Goal: Transaction & Acquisition: Download file/media

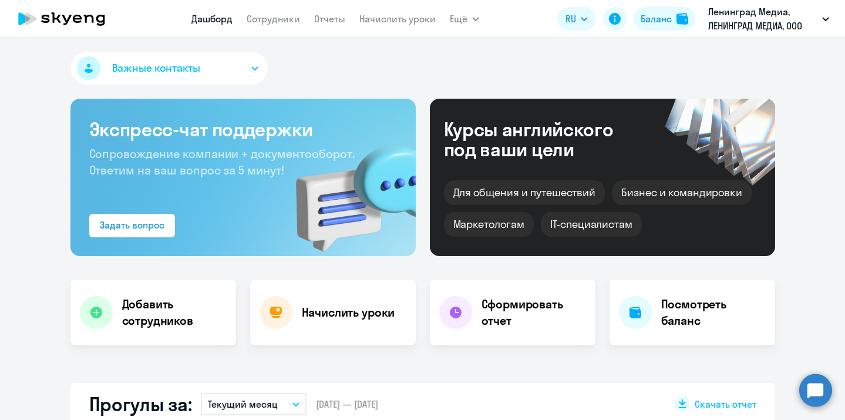
select select "30"
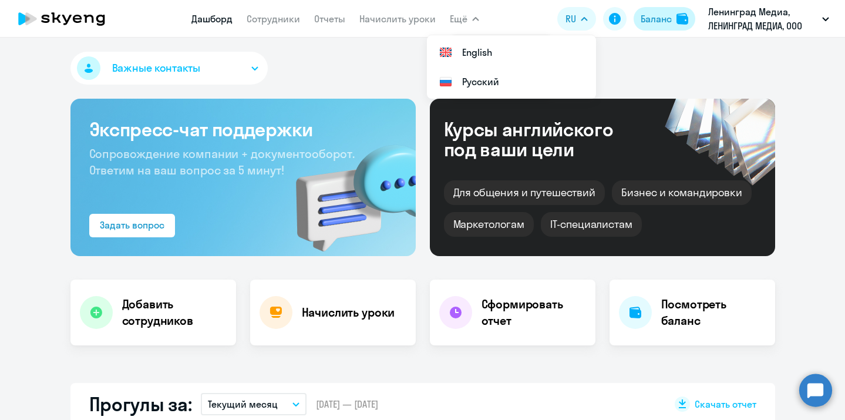
click at [662, 25] on div "Баланс" at bounding box center [656, 19] width 31 height 14
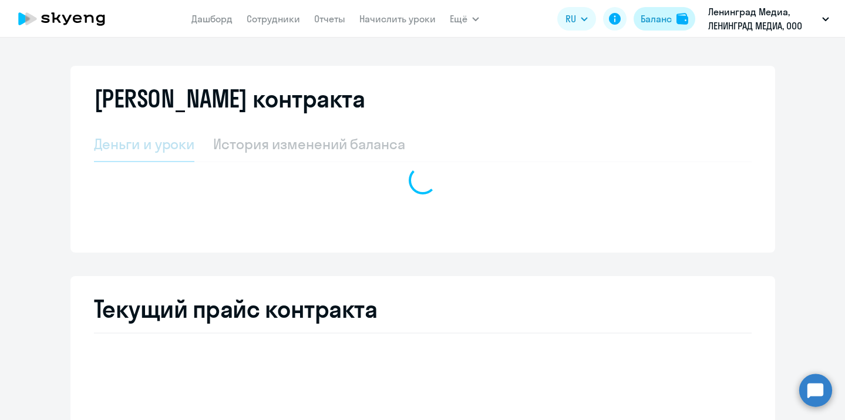
select select "english_adult_not_native_speaker"
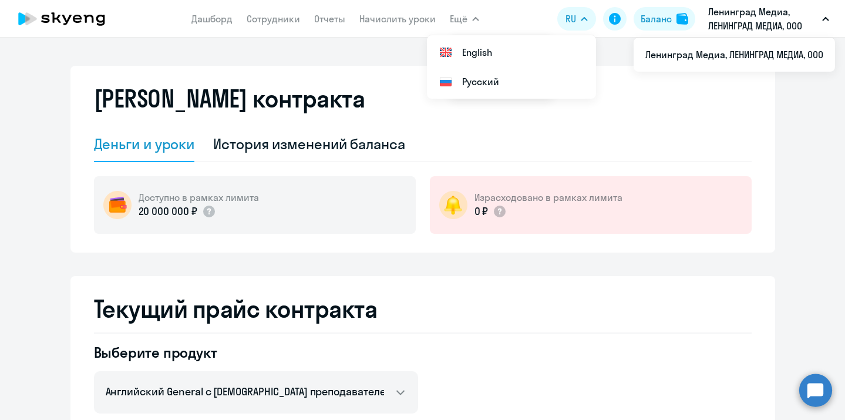
click at [710, 24] on p "Ленинград Медиа, ЛЕНИНГРАД МЕДИА, ООО" at bounding box center [763, 19] width 109 height 28
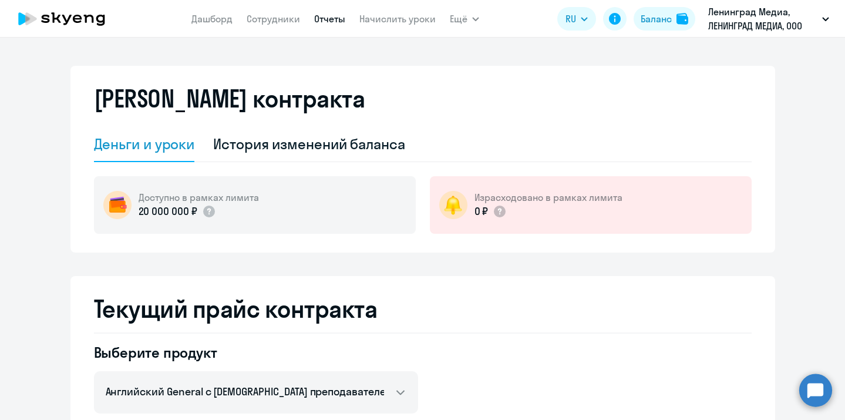
click at [326, 21] on link "Отчеты" at bounding box center [329, 19] width 31 height 12
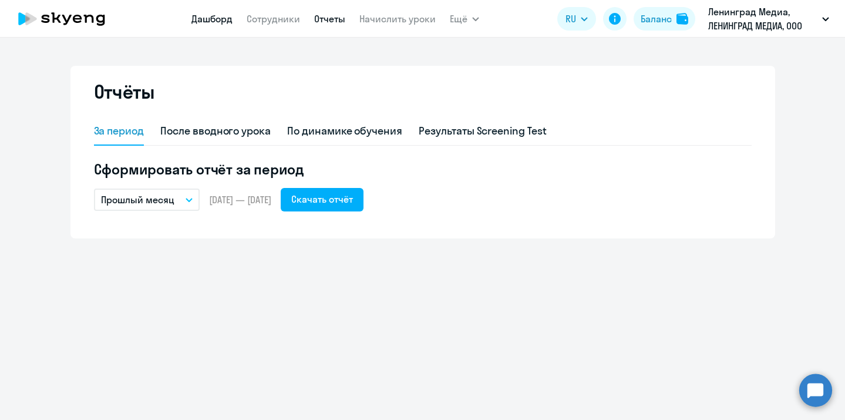
click at [209, 21] on link "Дашборд" at bounding box center [212, 19] width 41 height 12
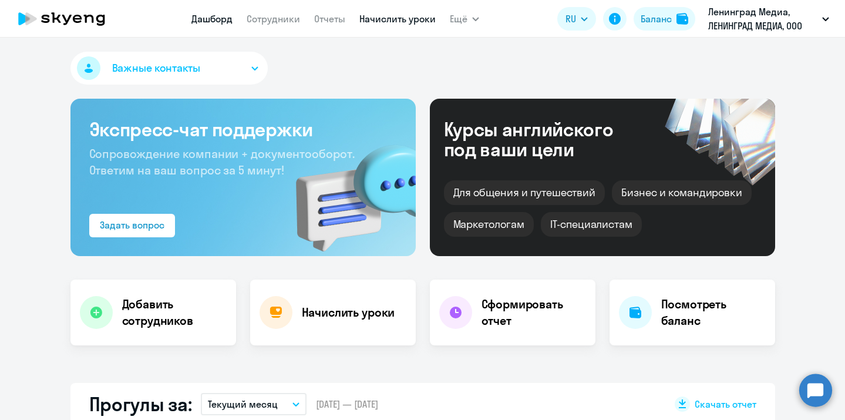
select select "30"
click at [471, 8] on button "Ещё" at bounding box center [464, 19] width 29 height 24
click at [474, 24] on button "Ещё" at bounding box center [464, 19] width 29 height 24
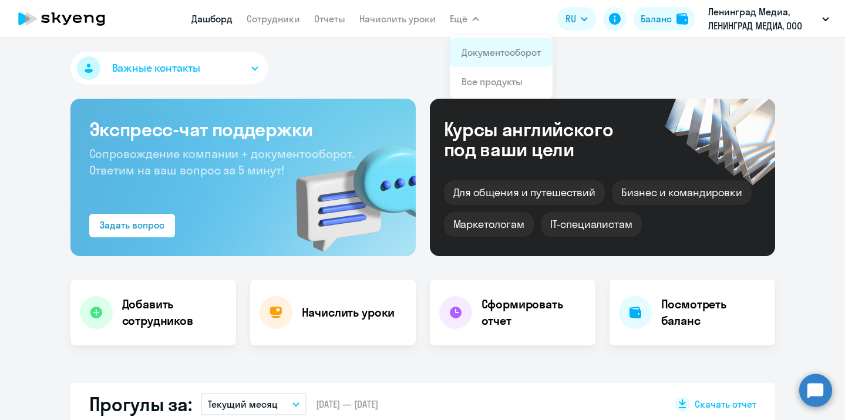
click at [490, 59] on app-menu-item-link "Документооборот" at bounding box center [501, 52] width 79 height 14
click at [514, 58] on app-menu-item-link "Документооборот" at bounding box center [501, 52] width 79 height 14
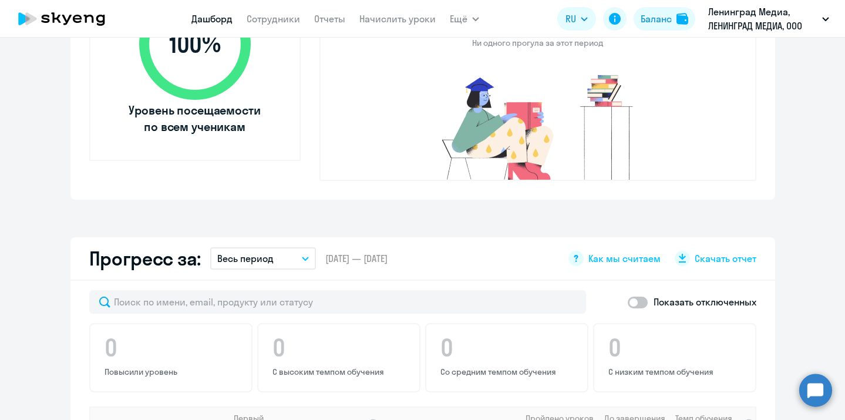
scroll to position [521, 0]
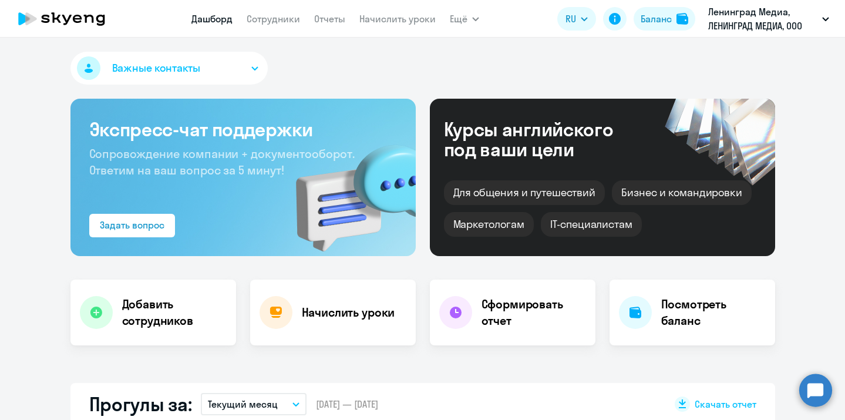
select select "30"
click at [492, 53] on link "Документооборот" at bounding box center [501, 52] width 79 height 12
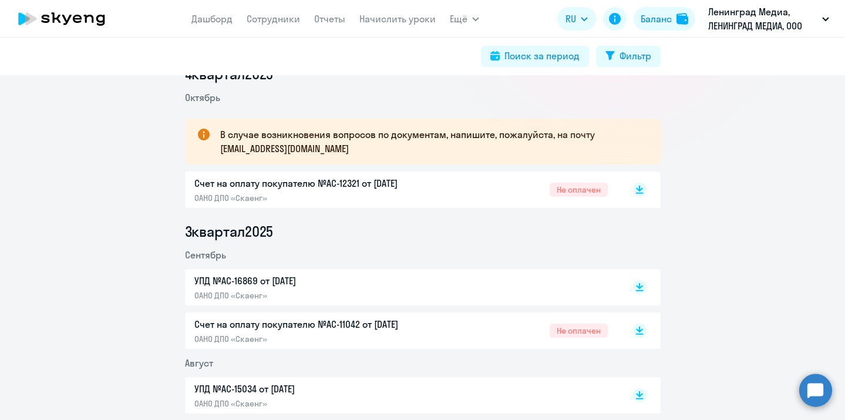
scroll to position [183, 0]
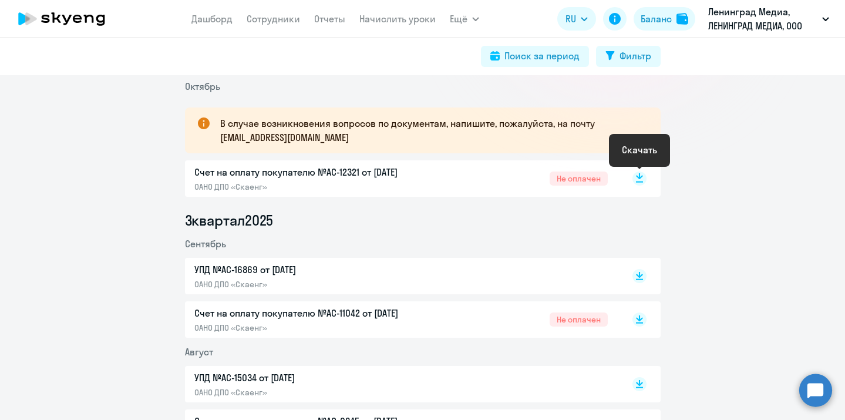
click at [635, 174] on rect at bounding box center [640, 179] width 14 height 14
click at [640, 323] on icon at bounding box center [639, 323] width 7 height 1
click at [643, 270] on rect at bounding box center [640, 276] width 14 height 14
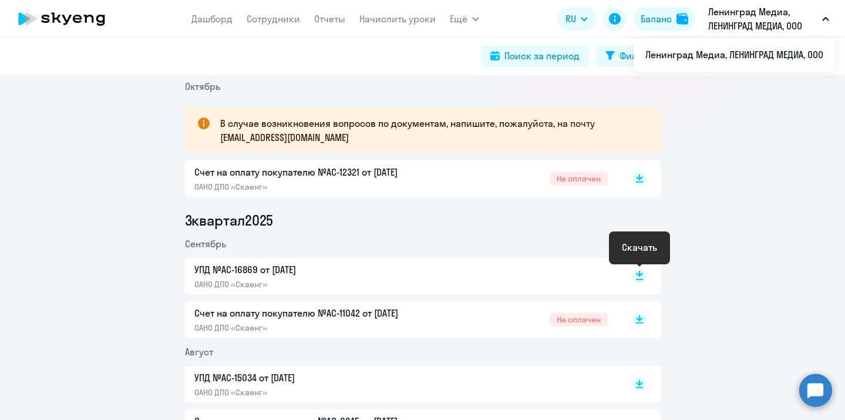
click at [644, 280] on rect at bounding box center [640, 276] width 14 height 14
click at [811, 25] on p "Ленинград Медиа, ЛЕНИНГРАД МЕДИА, ООО" at bounding box center [763, 19] width 109 height 28
click at [765, 16] on p "Ленинград Медиа, ЛЕНИНГРАД МЕДИА, ООО" at bounding box center [763, 19] width 109 height 28
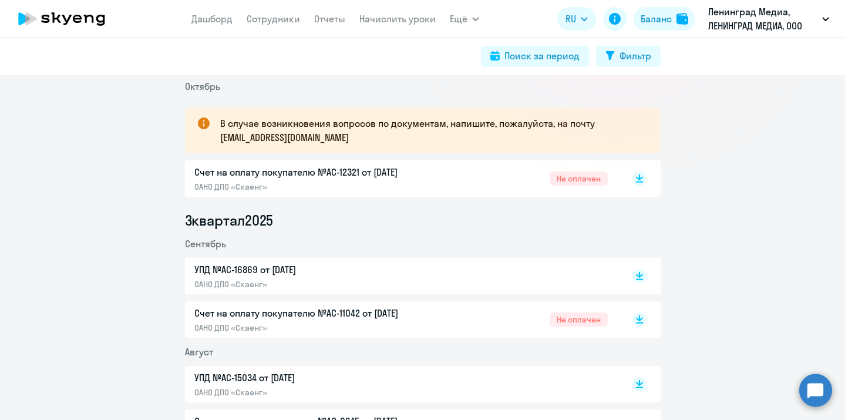
click at [775, 25] on p "Ленинград Медиа, ЛЕНИНГРАД МЕДИА, ООО" at bounding box center [763, 19] width 109 height 28
click at [467, 125] on p "В случае возникновения вопросов по документам, напишите, пожалуйста, на почту […" at bounding box center [429, 130] width 419 height 28
